Goal: Task Accomplishment & Management: Complete application form

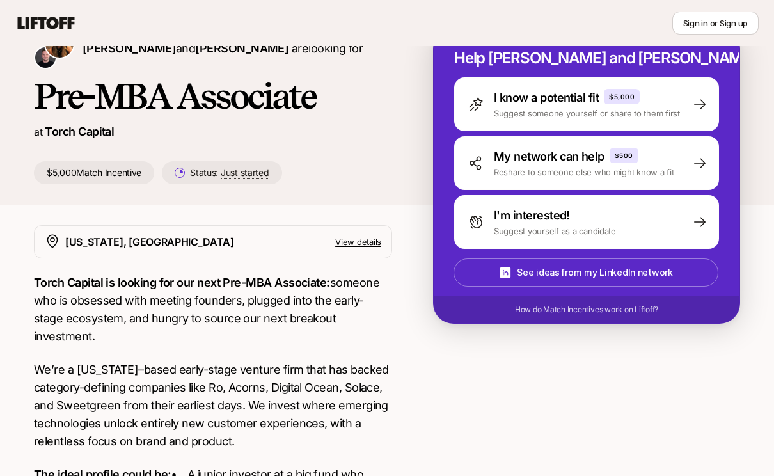
scroll to position [41, 0]
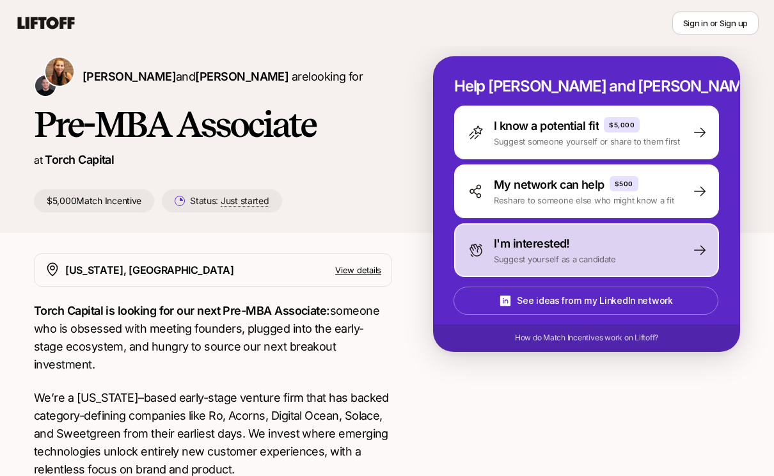
click at [494, 257] on p "Suggest yourself as a candidate" at bounding box center [555, 259] width 122 height 13
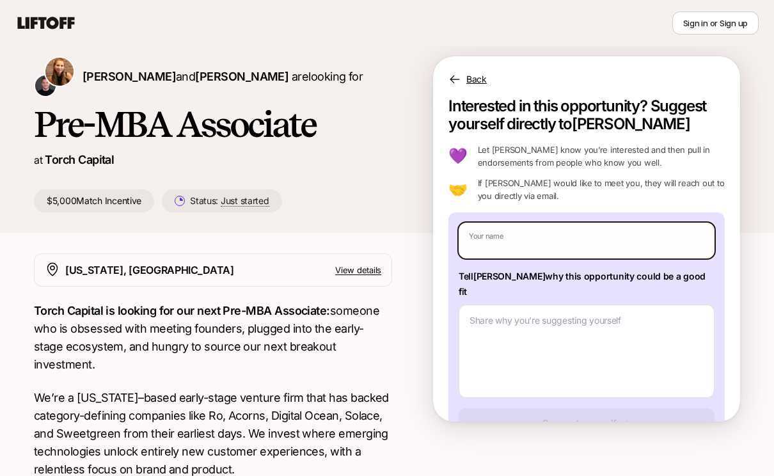
click at [519, 244] on input "text" at bounding box center [586, 241] width 256 height 36
type input "[PERSON_NAME]"
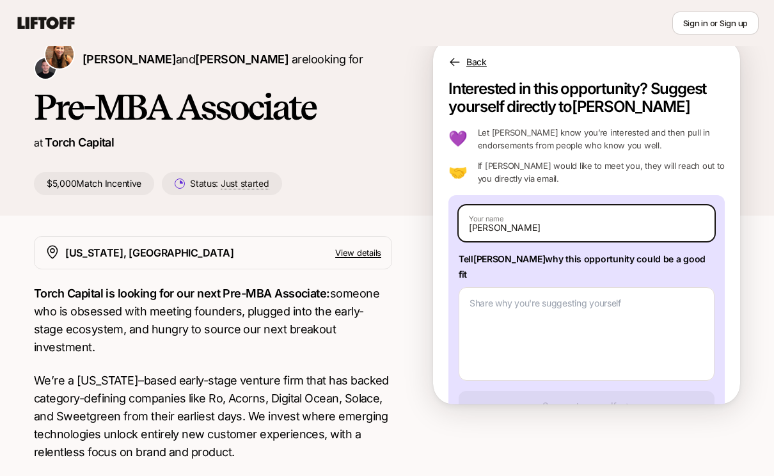
scroll to position [60, 0]
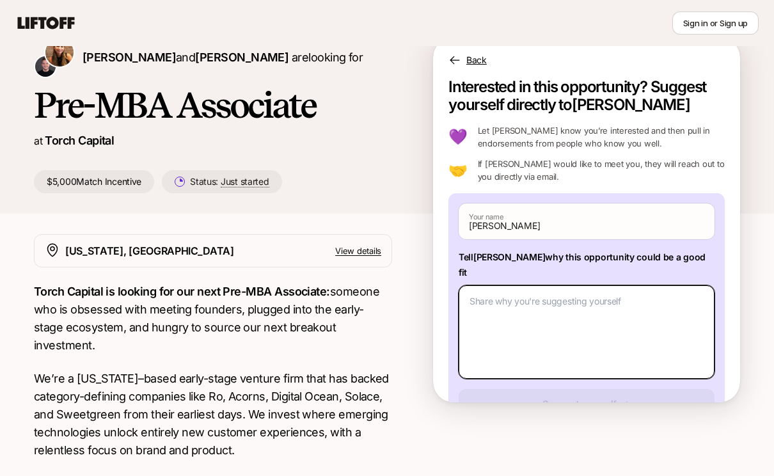
click at [514, 311] on textarea at bounding box center [586, 331] width 256 height 93
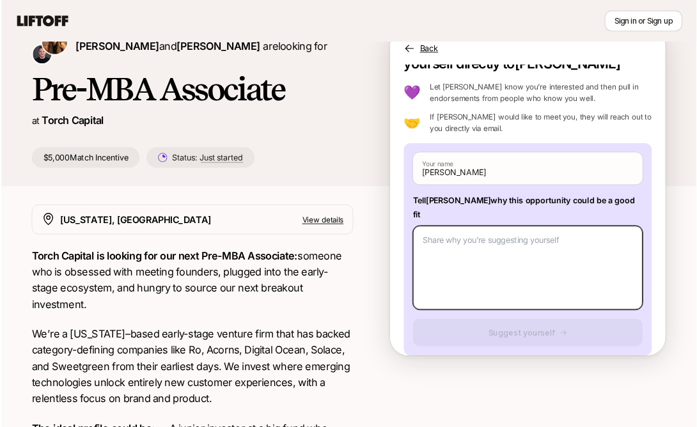
scroll to position [44, 0]
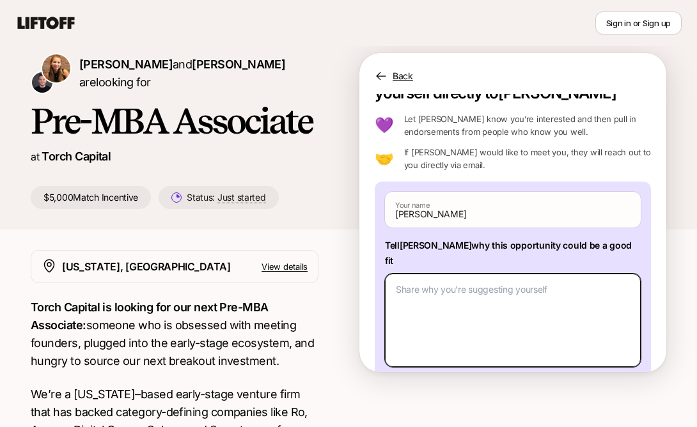
click at [441, 317] on textarea at bounding box center [513, 320] width 256 height 93
paste textarea "Q1. What investment thesis are you most excited about? I am most excited about …"
type textarea "x"
type textarea "Q1. What investment thesis are you most excited about? I am most excited about …"
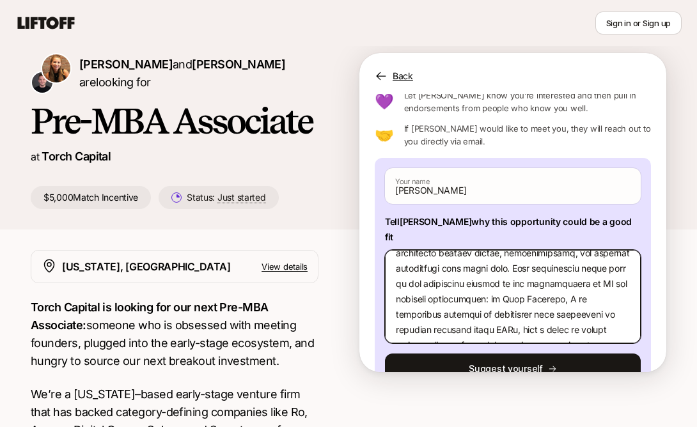
scroll to position [0, 0]
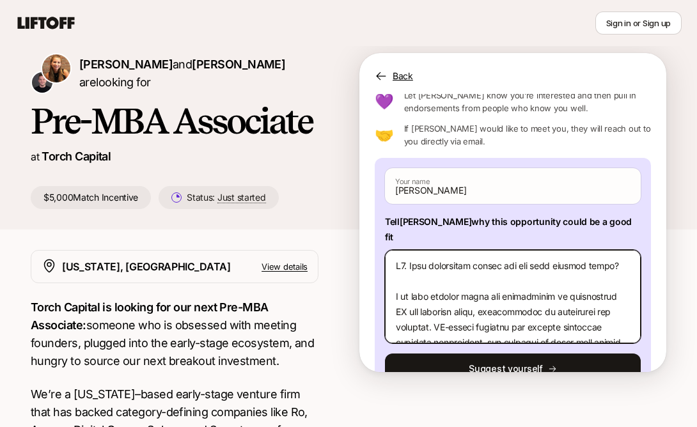
drag, startPoint x: 396, startPoint y: 283, endPoint x: 396, endPoint y: 246, distance: 37.1
click at [396, 250] on textarea at bounding box center [513, 296] width 256 height 93
click at [413, 250] on textarea at bounding box center [513, 296] width 256 height 93
drag, startPoint x: 406, startPoint y: 254, endPoint x: 379, endPoint y: 254, distance: 26.9
click at [379, 254] on div "Vani Kanoria Your name Tell Katie why this opportunity could be a good fit Sugg…" at bounding box center [513, 276] width 276 height 237
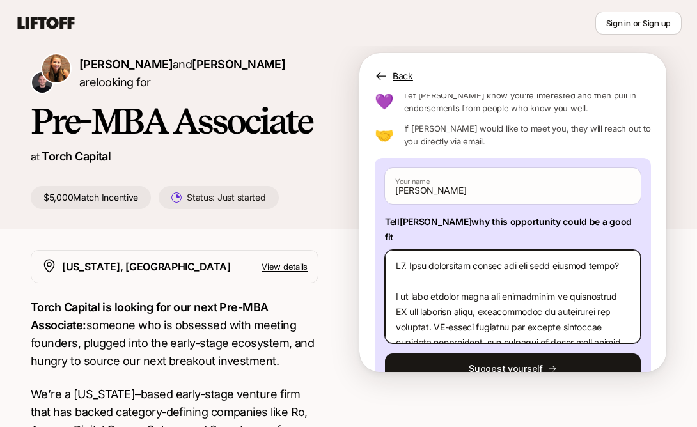
type textarea "x"
type textarea "What investment thesis are you most excited about? I am most excited about the …"
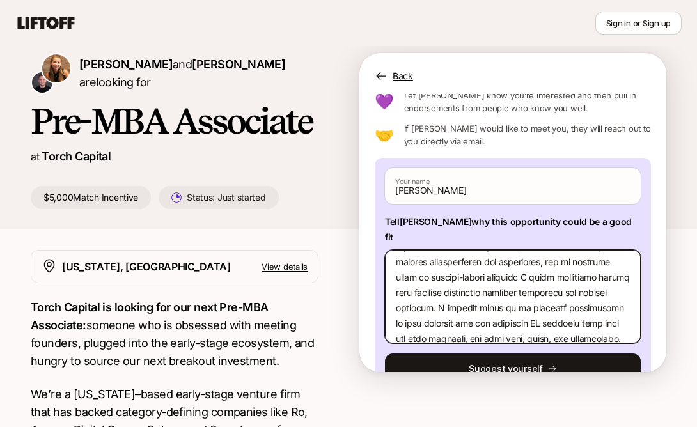
scroll to position [230, 0]
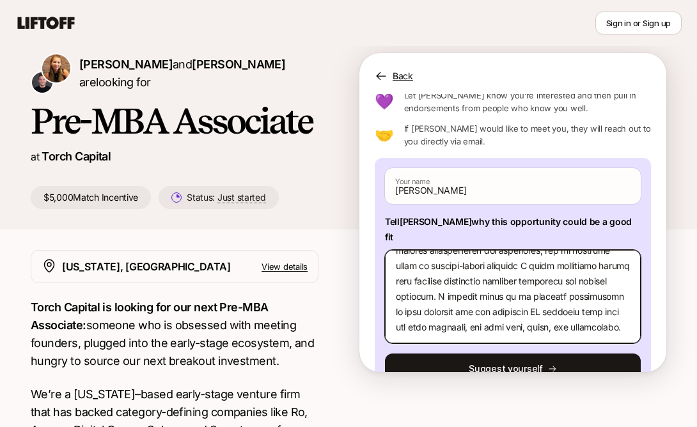
click at [626, 311] on textarea at bounding box center [513, 296] width 256 height 93
type textarea "x"
type textarea "What investment thesis are you most excited about? I am most excited about the …"
type textarea "x"
type textarea "What investment thesis are you most excited about? I am most excited about the …"
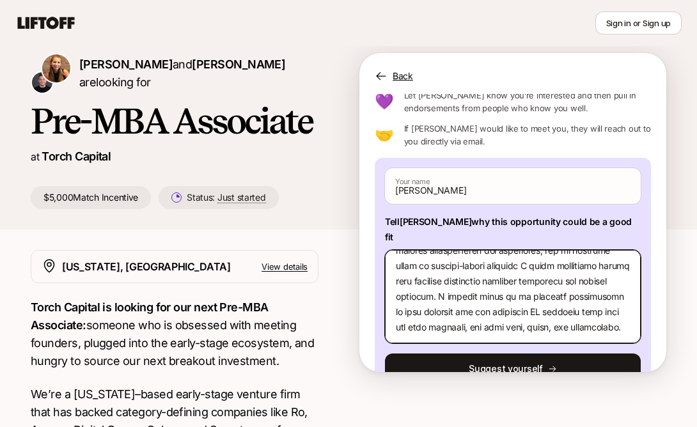
scroll to position [261, 0]
paste textarea "What are three companies you think Torch should invest in and why? 1. Paradigm …"
type textarea "x"
type textarea "What investment thesis are you most excited about? I am most excited about the …"
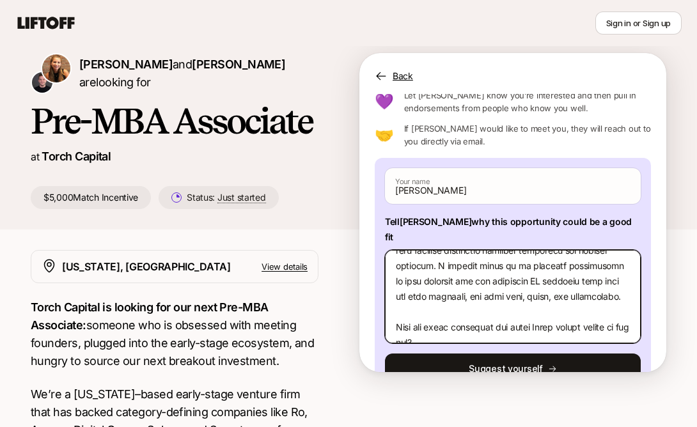
type textarea "x"
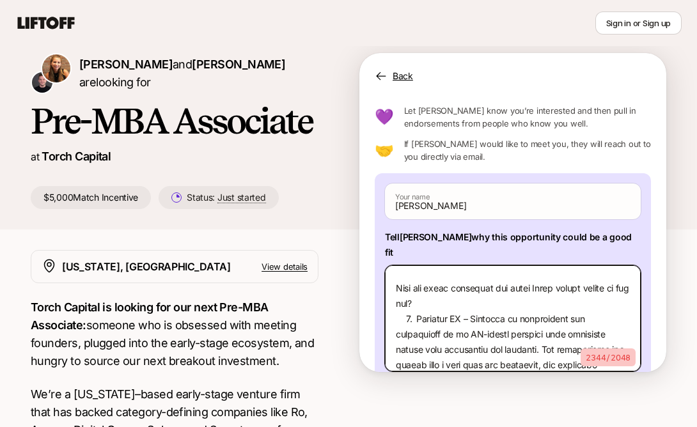
scroll to position [37, 0]
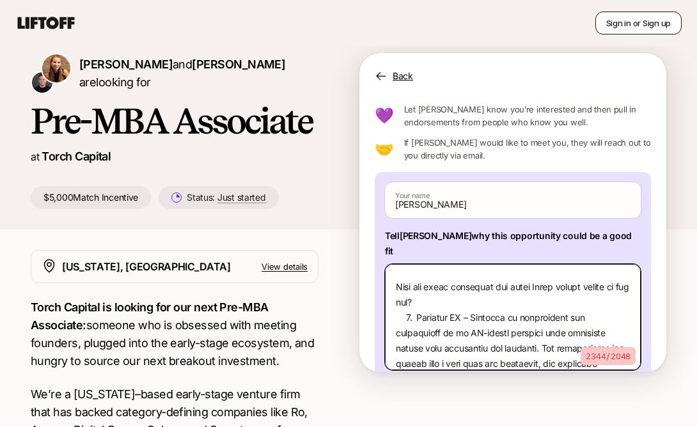
type textarea "What investment thesis are you most excited about? I am most excited about the …"
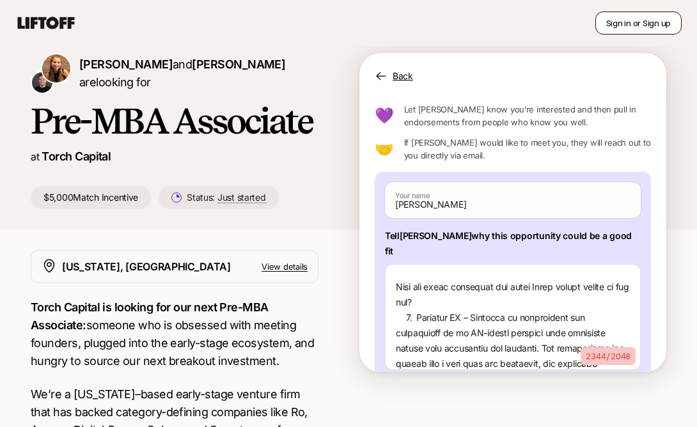
click at [646, 18] on button "Sign in or Sign up" at bounding box center [638, 23] width 86 height 23
type textarea "x"
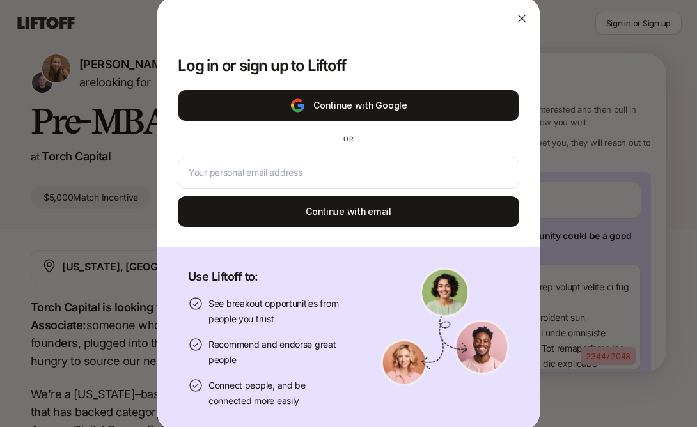
click at [366, 111] on button "Continue with Google" at bounding box center [348, 105] width 341 height 31
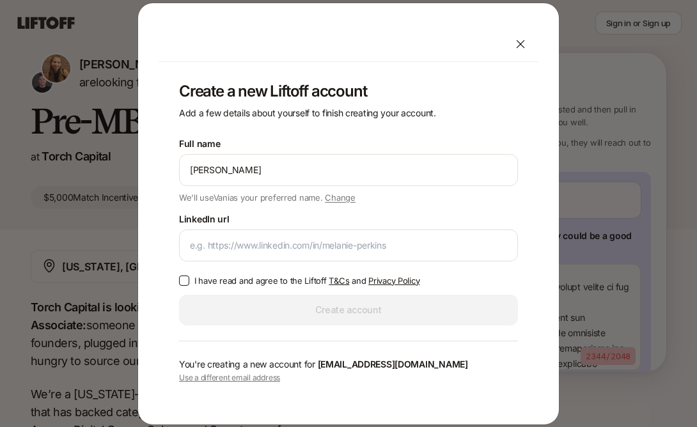
click at [183, 276] on button "I have read and agree to the Liftoff T&Cs and Privacy Policy" at bounding box center [184, 281] width 10 height 10
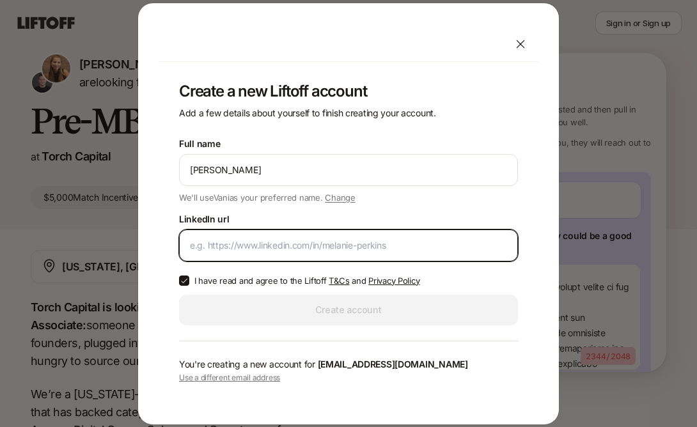
click at [223, 244] on input "LinkedIn url" at bounding box center [348, 245] width 317 height 15
paste input "https://www.linkedin.com/in/vanikanoria/"
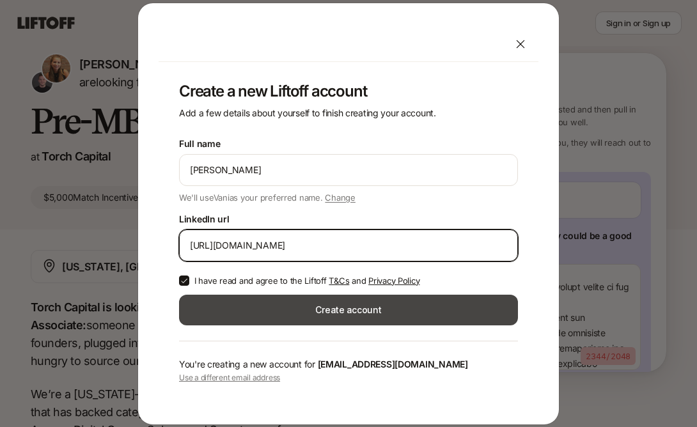
type input "https://www.linkedin.com/in/vanikanoria/"
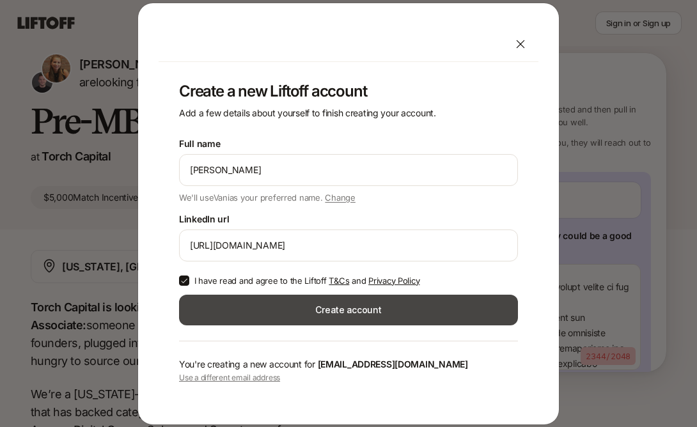
click at [334, 308] on button "Create account" at bounding box center [348, 310] width 339 height 31
type textarea "x"
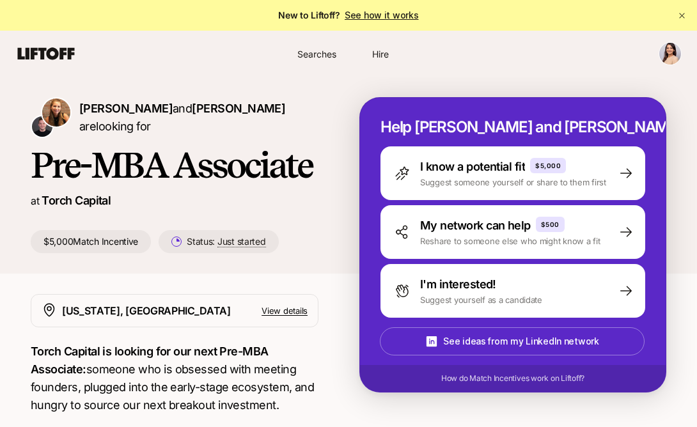
click at [355, 19] on link "See how it works" at bounding box center [382, 15] width 74 height 11
click at [102, 113] on span "[PERSON_NAME]" at bounding box center [125, 108] width 93 height 13
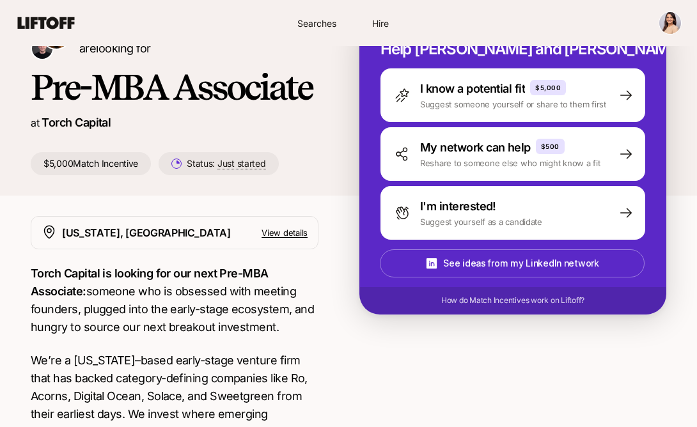
scroll to position [105, 0]
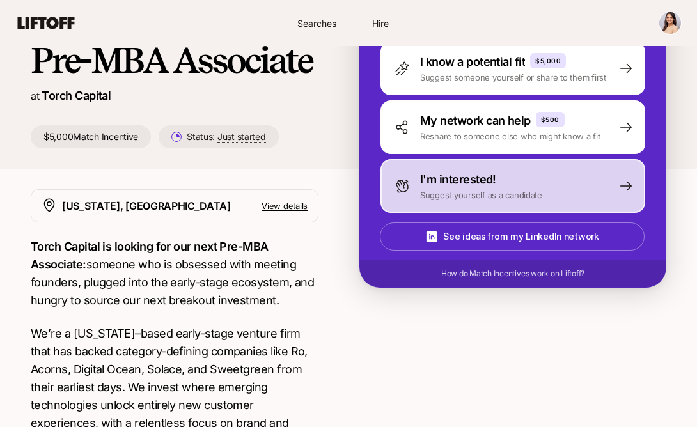
click at [409, 181] on icon at bounding box center [402, 185] width 15 height 15
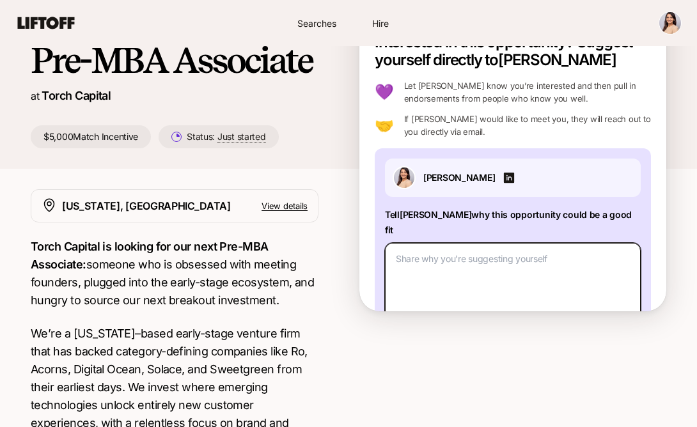
click at [421, 243] on textarea at bounding box center [513, 289] width 256 height 93
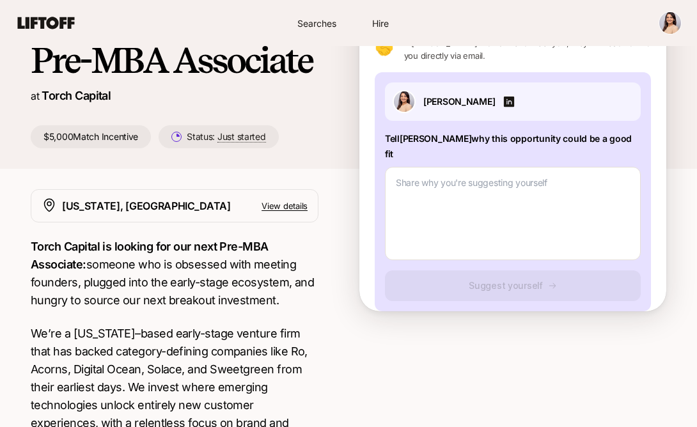
click at [424, 141] on p "Tell Katie why this opportunity could be a good fit" at bounding box center [513, 146] width 256 height 31
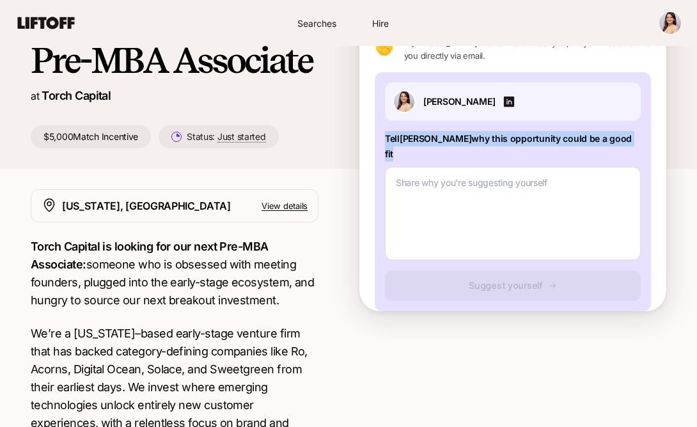
click at [424, 141] on p "Tell Katie why this opportunity could be a good fit" at bounding box center [513, 146] width 256 height 31
copy p "Tell Katie why this opportunity could be a good fit"
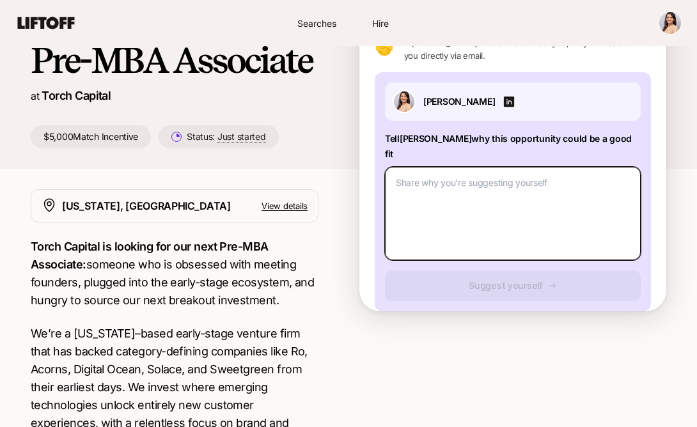
click at [444, 182] on textarea at bounding box center [513, 213] width 256 height 93
paste textarea "I am Vani Kanoria, and I recently completed my M.S.E. in Data Science at the Un…"
type textarea "x"
type textarea "I am Vani Kanoria, and I recently completed my M.S.E. in Data Science at the Un…"
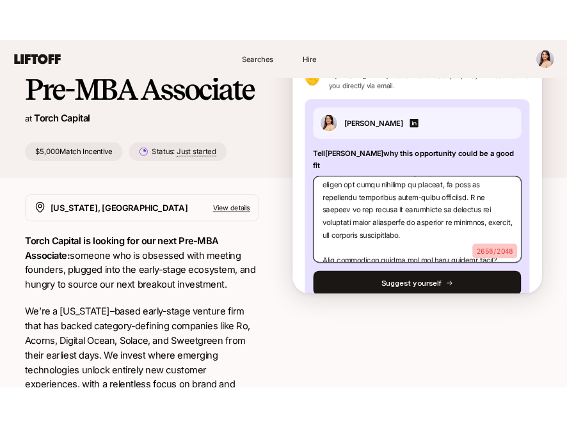
scroll to position [0, 0]
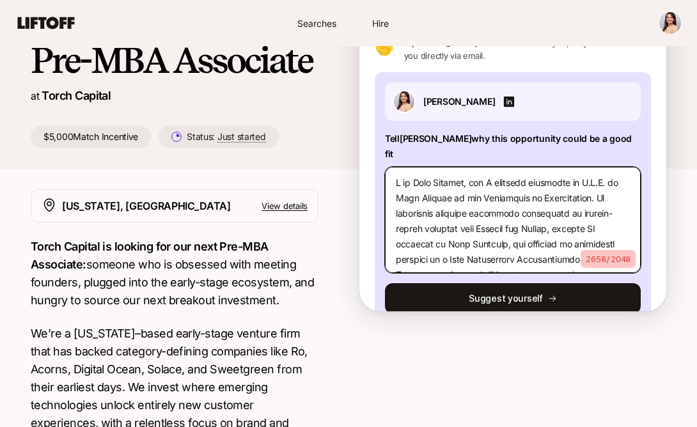
type textarea "x"
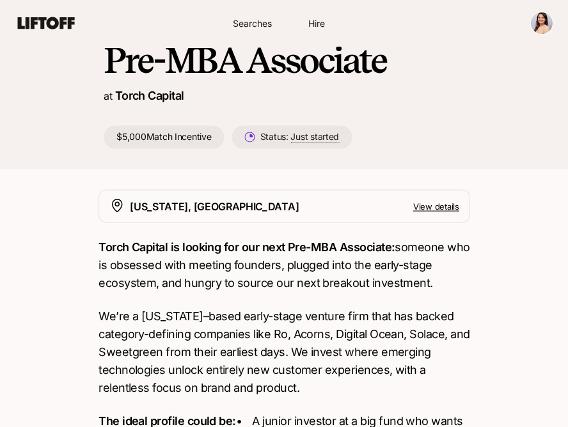
type textarea "x"
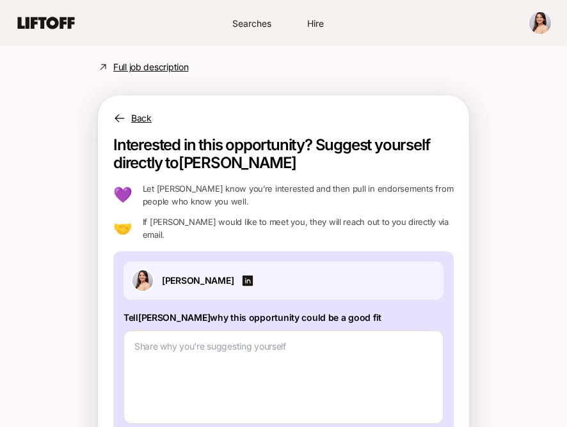
scroll to position [751, 0]
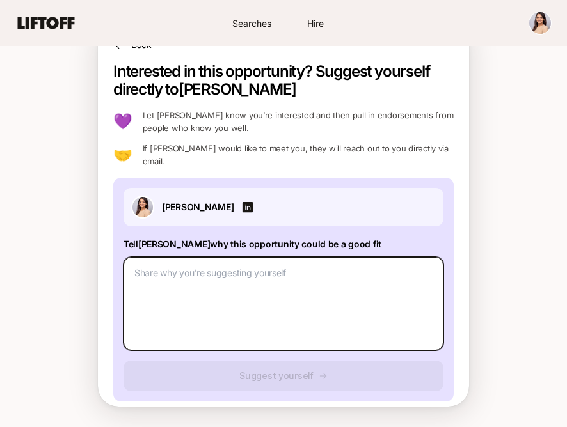
click at [187, 301] on textarea at bounding box center [283, 303] width 320 height 93
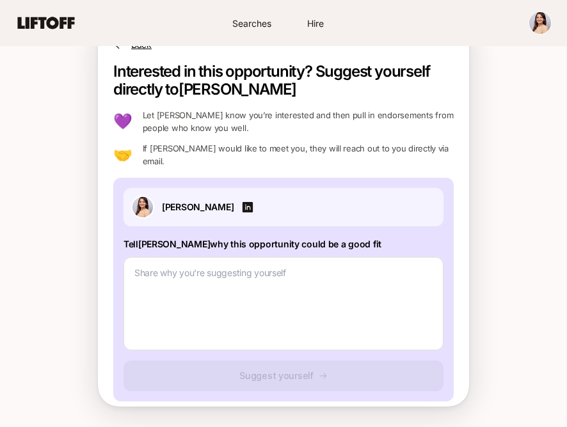
drag, startPoint x: 121, startPoint y: 231, endPoint x: 363, endPoint y: 231, distance: 242.3
click at [363, 231] on div "Vani Kanoria Tell Katie why this opportunity could be a good fit Suggest yourse…" at bounding box center [283, 290] width 340 height 224
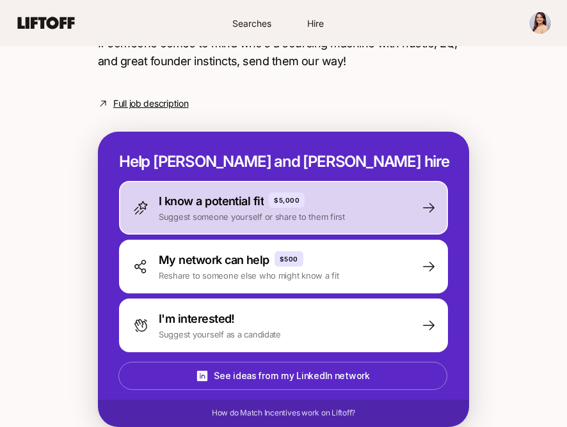
scroll to position [653, 0]
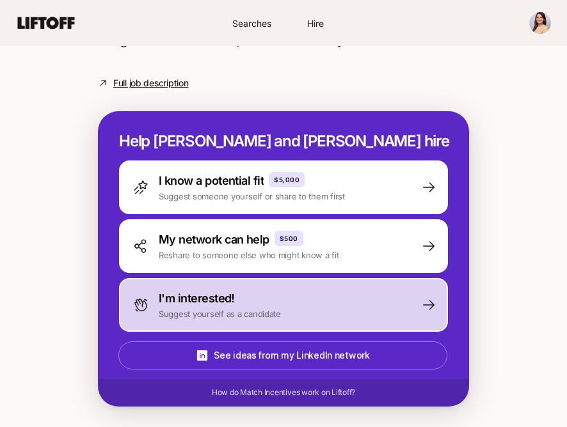
click at [213, 320] on p "Suggest yourself as a candidate" at bounding box center [220, 314] width 122 height 13
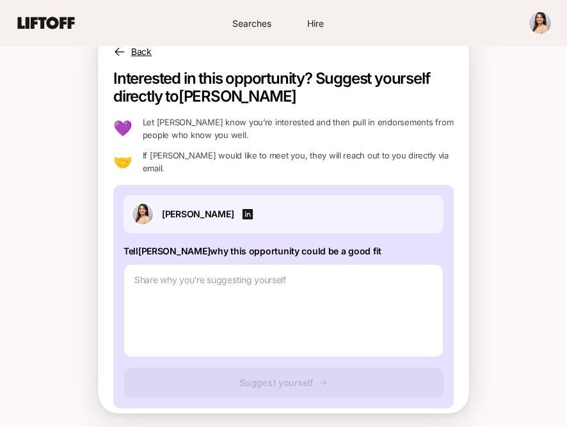
scroll to position [751, 0]
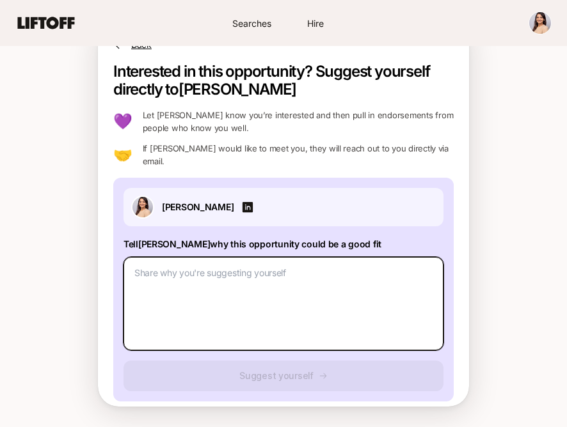
click at [243, 278] on textarea at bounding box center [283, 303] width 320 height 93
paste textarea "I am [PERSON_NAME], and I recently completed my M.S.E. in Data Science at the […"
type textarea "x"
type textarea "I am [PERSON_NAME], and I recently completed my M.S.E. in Data Science at the […"
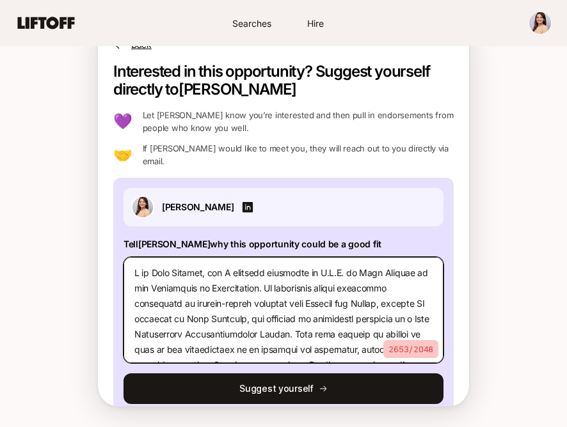
scroll to position [616, 0]
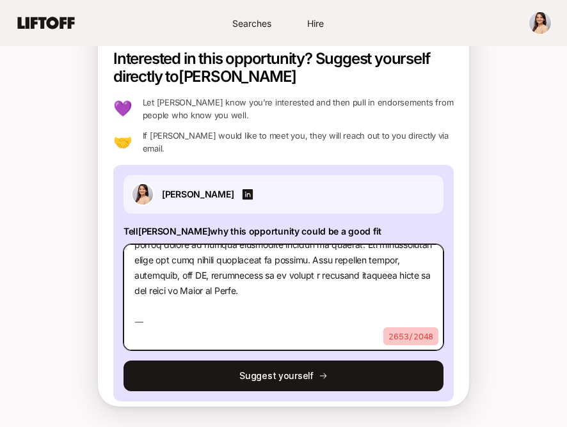
drag, startPoint x: 268, startPoint y: 290, endPoint x: 268, endPoint y: 348, distance: 57.5
click at [268, 348] on textarea at bounding box center [283, 297] width 320 height 106
type textarea "x"
type textarea "I am [PERSON_NAME], and I recently completed my M.S.E. in Data Science at the […"
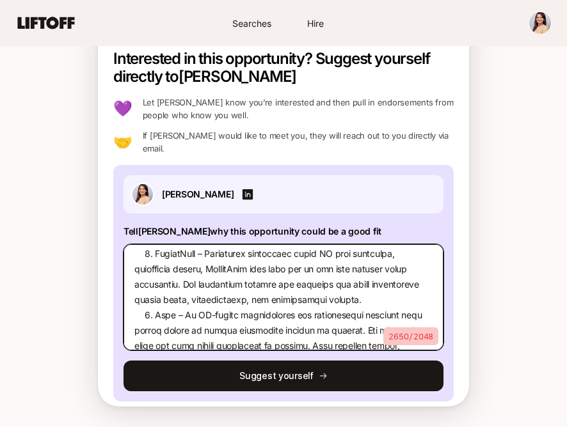
scroll to position [531, 0]
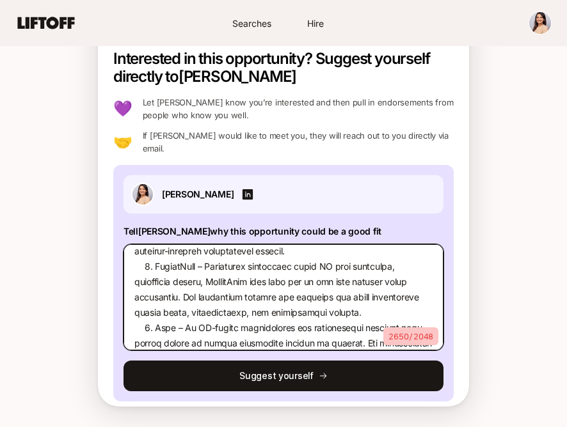
drag, startPoint x: 210, startPoint y: 256, endPoint x: 199, endPoint y: 256, distance: 11.5
click at [199, 256] on textarea at bounding box center [283, 297] width 320 height 106
type textarea "x"
type textarea "I am [PERSON_NAME], and I recently completed my M.S.E. in Data Science at the […"
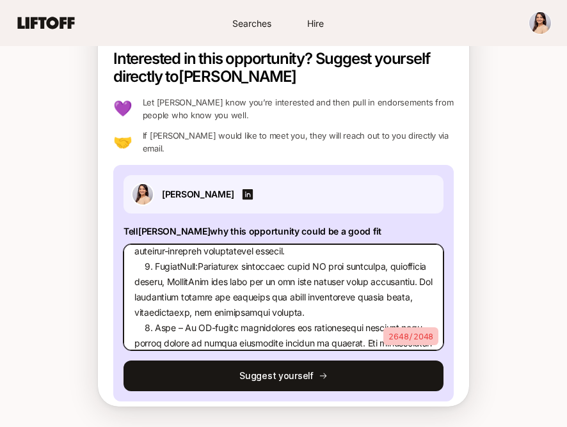
type textarea "x"
type textarea "I am [PERSON_NAME], and I recently completed my M.S.E. in Data Science at the […"
drag, startPoint x: 187, startPoint y: 316, endPoint x: 176, endPoint y: 316, distance: 10.9
click at [176, 316] on textarea at bounding box center [283, 297] width 320 height 106
type textarea "x"
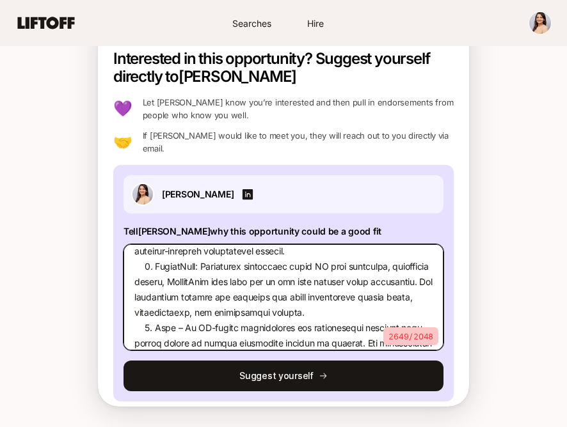
type textarea "I am [PERSON_NAME], and I recently completed my M.S.E. in Data Science at the […"
type textarea "x"
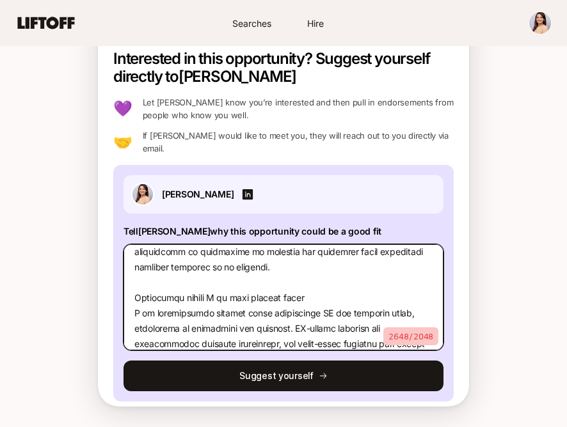
scroll to position [0, 0]
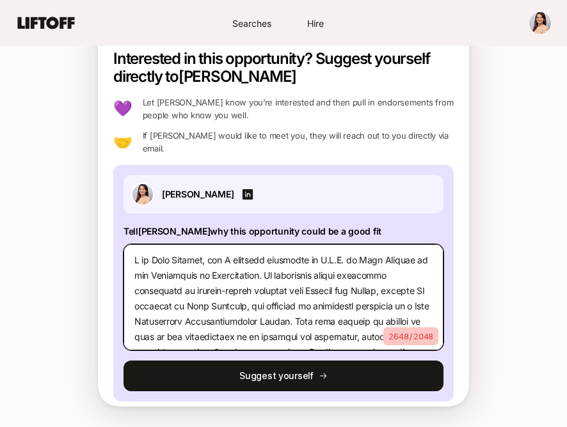
type textarea "I am [PERSON_NAME], and I recently completed my M.S.E. in Data Science at the […"
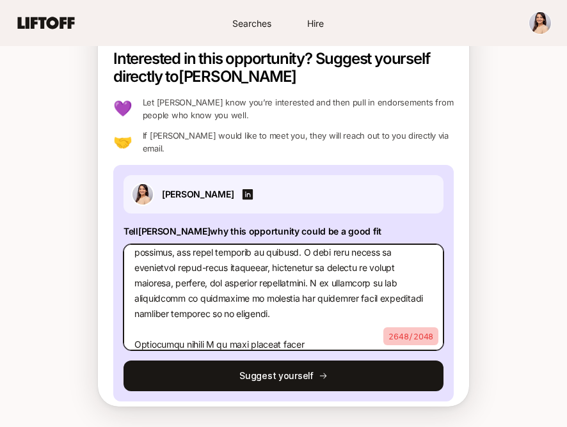
click at [311, 313] on textarea at bounding box center [283, 297] width 320 height 106
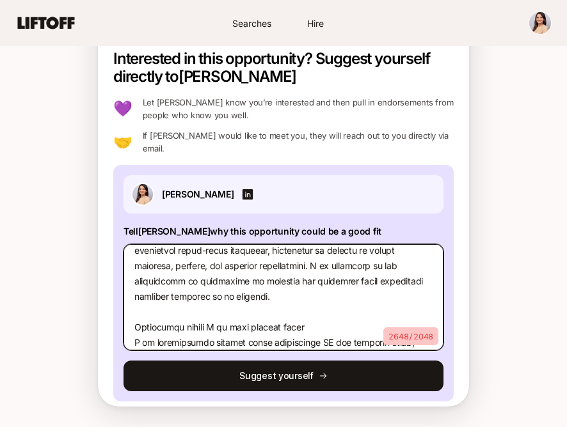
scroll to position [150, 0]
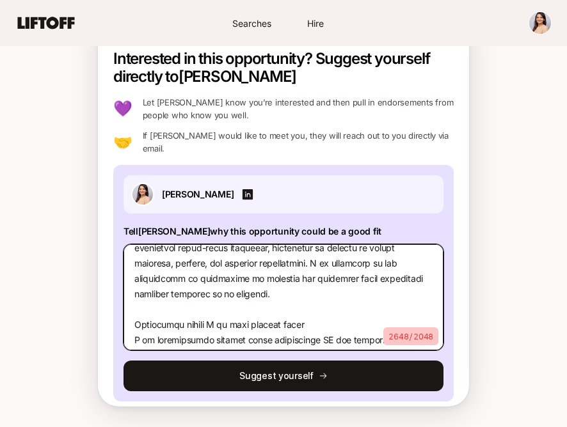
click at [311, 317] on textarea at bounding box center [283, 297] width 320 height 106
type textarea "x"
type textarea "I am [PERSON_NAME], and I recently completed my M.S.E. in Data Science at the […"
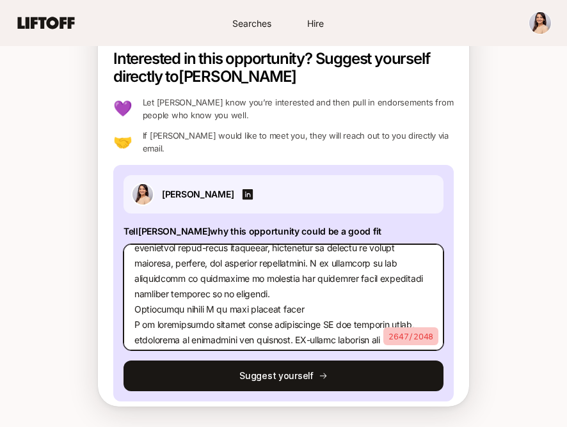
scroll to position [135, 0]
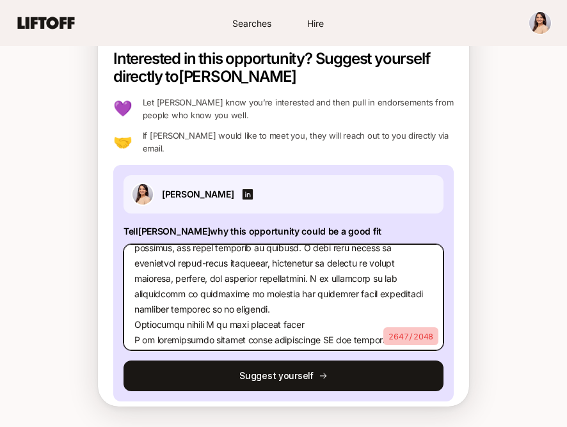
type textarea "x"
type textarea "I am [PERSON_NAME], and I recently completed my M.S.E. in Data Science at the […"
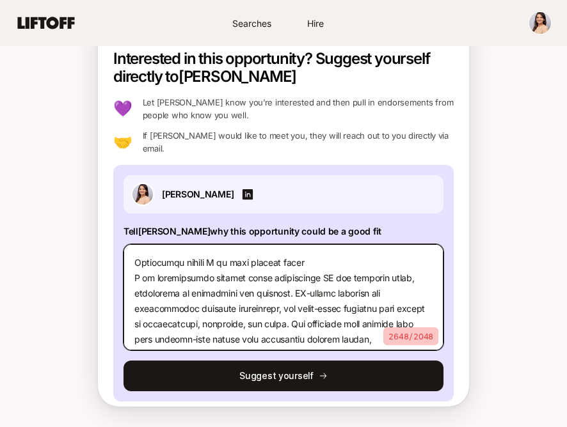
scroll to position [370, 0]
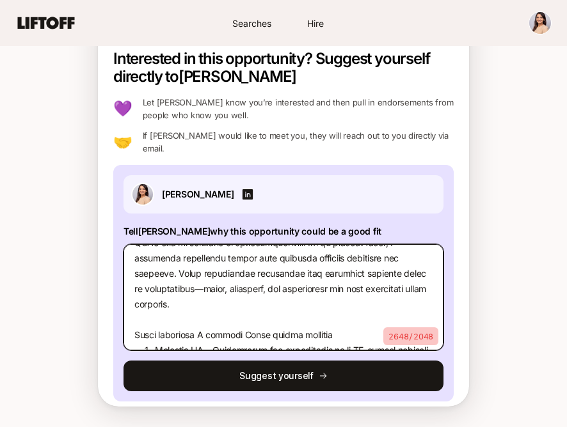
scroll to position [583, 0]
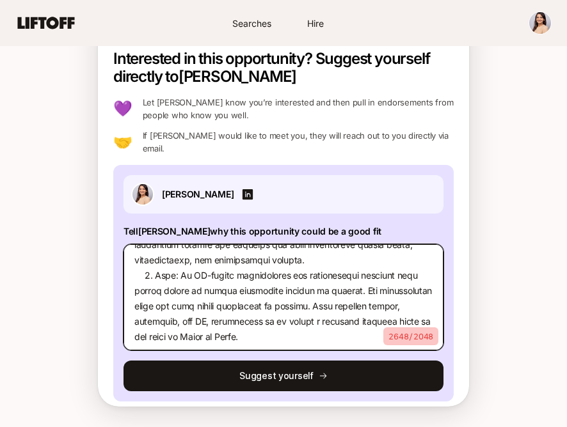
drag, startPoint x: 129, startPoint y: 268, endPoint x: 167, endPoint y: 474, distance: 209.3
type textarea "x"
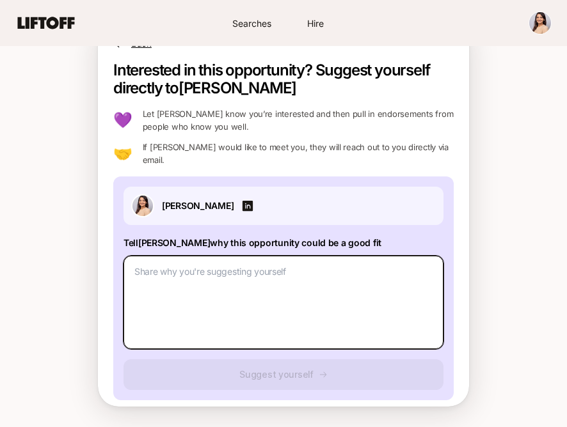
scroll to position [751, 0]
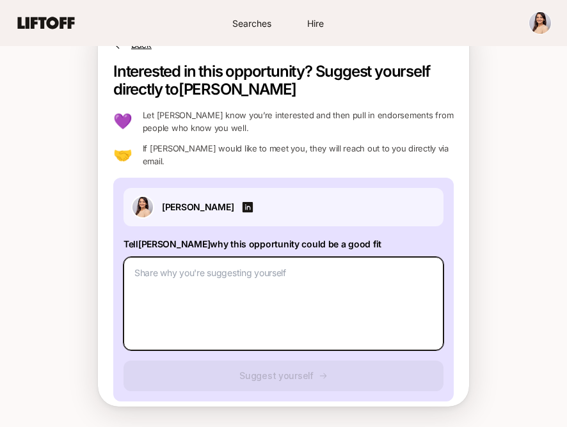
paste textarea "I am [PERSON_NAME], and I recently completed my M.S.E. in Data Science at the […"
type textarea "x"
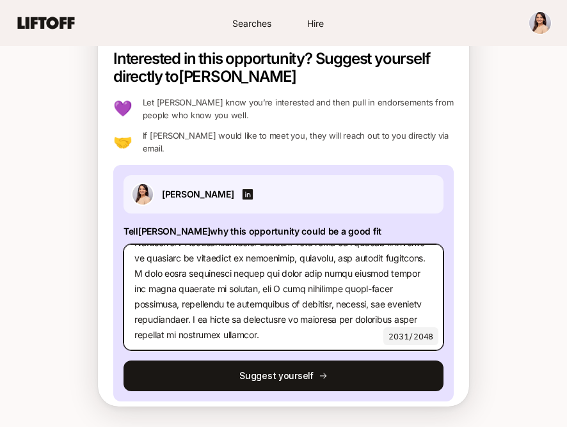
scroll to position [0, 0]
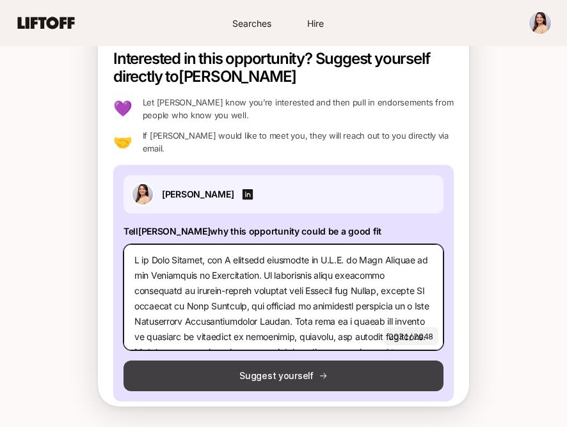
type textarea "I am [PERSON_NAME], and I recently completed my M.S.E. in Data Science at the […"
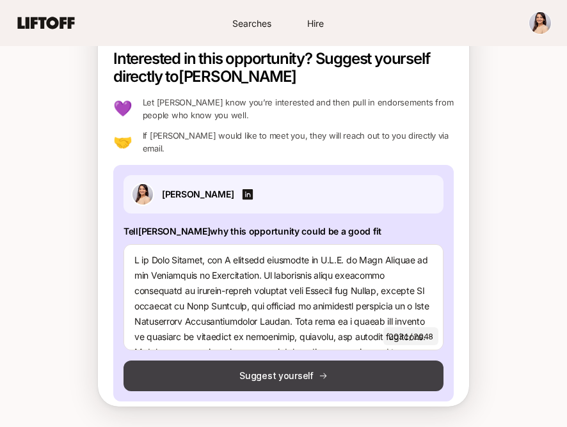
click at [318, 380] on icon at bounding box center [322, 375] width 9 height 9
type textarea "x"
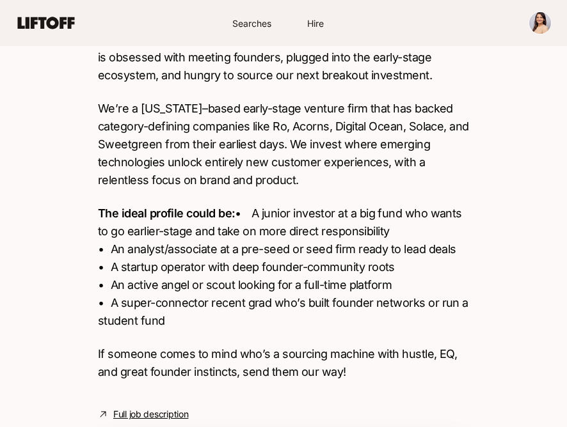
scroll to position [332, 0]
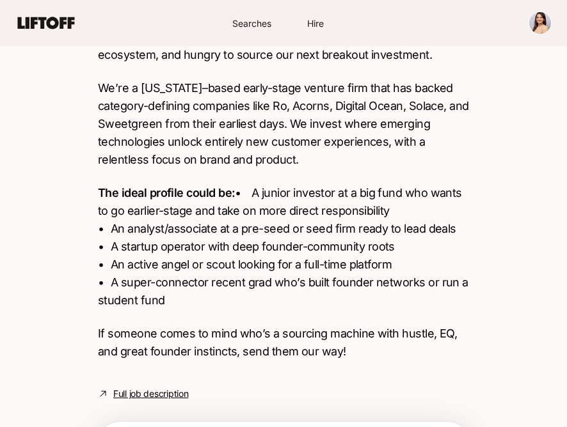
click at [4, 164] on div "[PERSON_NAME] and [PERSON_NAME] are looking for Pre-MBA Associate at Torch Capi…" at bounding box center [283, 250] width 567 height 1013
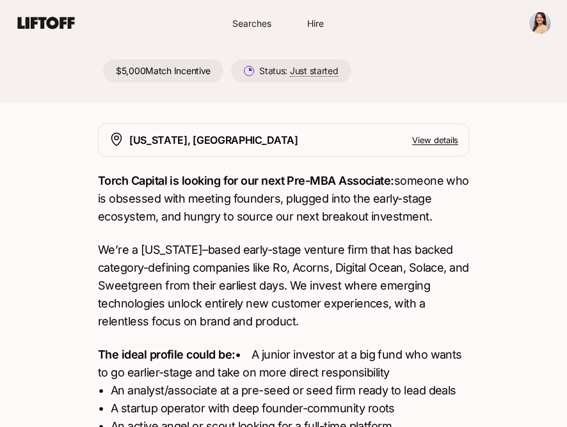
scroll to position [0, 0]
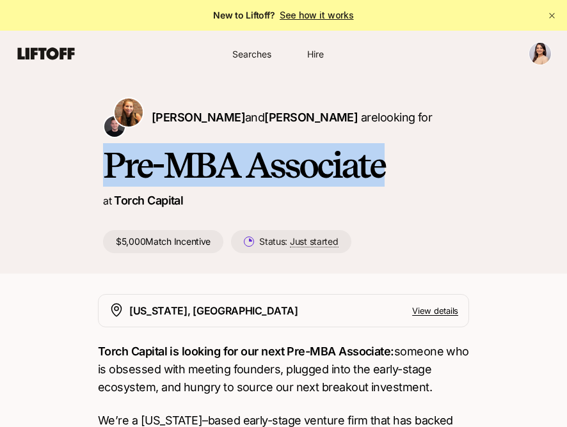
drag, startPoint x: 107, startPoint y: 160, endPoint x: 423, endPoint y: 160, distance: 315.9
click at [423, 160] on h1 "Pre-MBA Associate" at bounding box center [283, 165] width 361 height 38
copy h1 "Pre-MBA Associate"
